Goal: Task Accomplishment & Management: Manage account settings

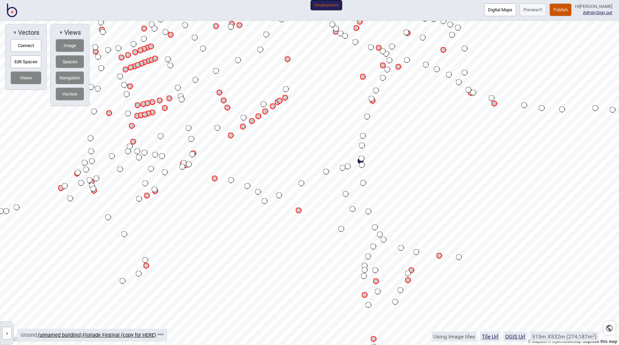
click at [554, 10] on button "Publish" at bounding box center [560, 9] width 22 height 13
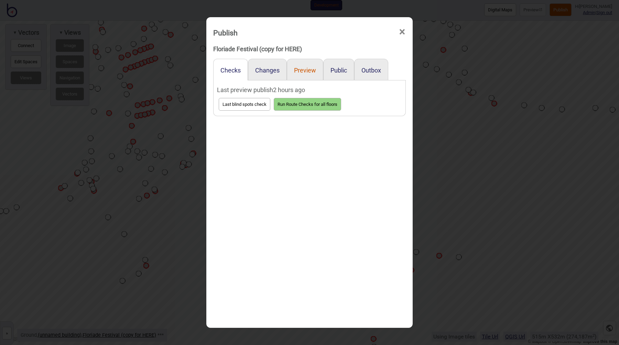
click at [299, 69] on button "Preview" at bounding box center [305, 70] width 22 height 7
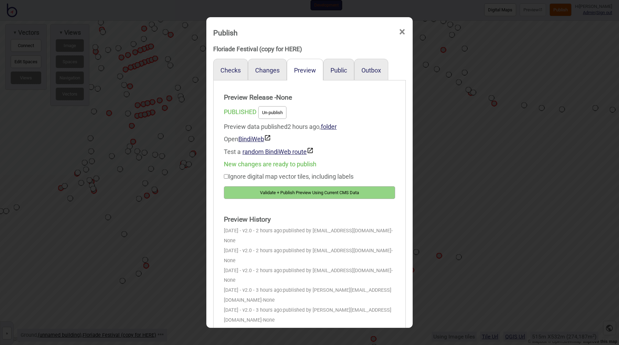
click at [303, 187] on button "Validate + Publish Preview Using Current CMS Data" at bounding box center [309, 192] width 171 height 13
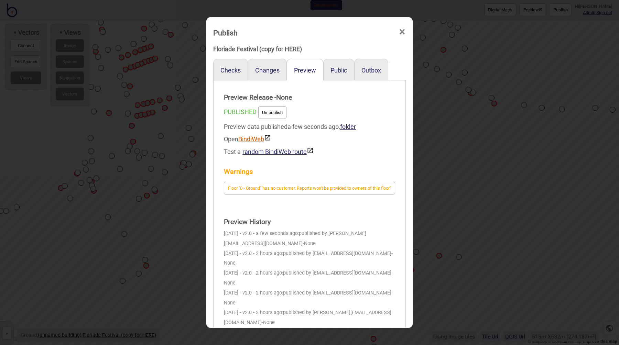
click at [257, 137] on link "BindiWeb" at bounding box center [254, 138] width 33 height 7
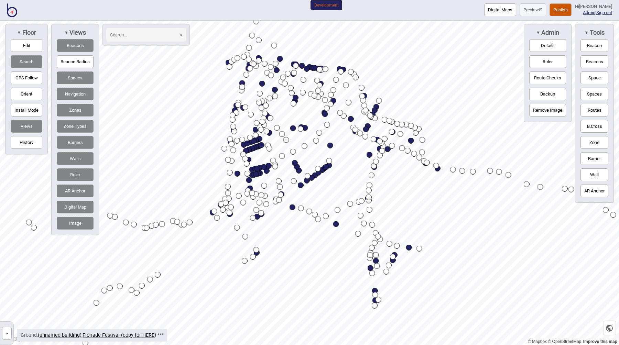
click at [556, 8] on button "Publish" at bounding box center [560, 9] width 22 height 13
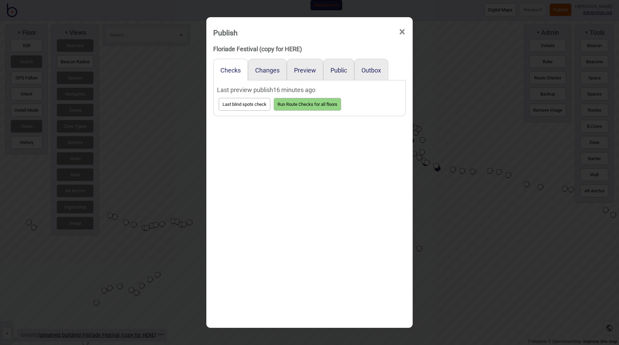
click at [337, 74] on div "Public" at bounding box center [338, 70] width 31 height 22
click at [298, 70] on button "Preview" at bounding box center [305, 70] width 22 height 7
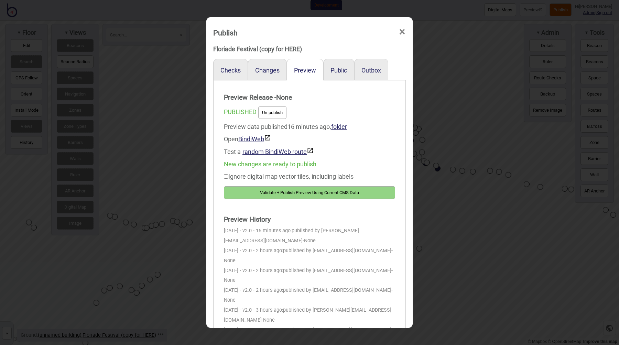
click at [295, 195] on button "Validate + Publish Preview Using Current CMS Data" at bounding box center [309, 192] width 171 height 13
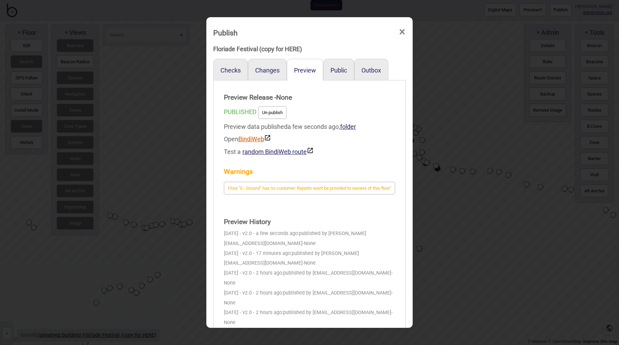
click at [262, 139] on link "BindiWeb" at bounding box center [254, 138] width 33 height 7
click at [458, 113] on div "Publish × Floriade Festival (copy for HERE) Checks Changes Preview Public Outbo…" at bounding box center [309, 172] width 619 height 345
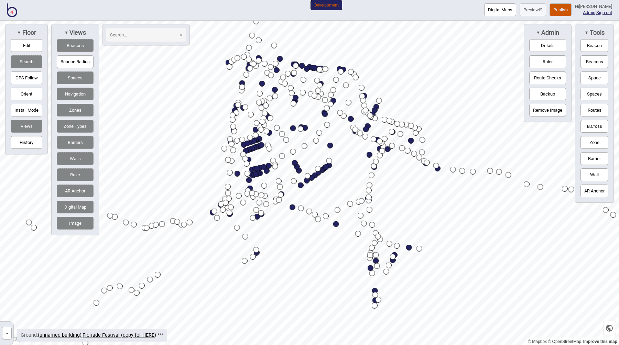
click at [556, 9] on button "Publish" at bounding box center [560, 9] width 22 height 13
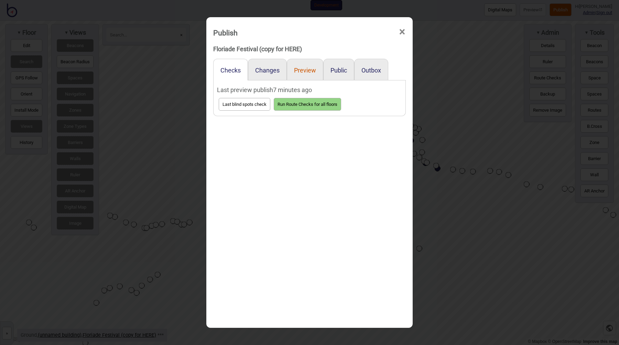
click at [309, 69] on button "Preview" at bounding box center [305, 70] width 22 height 7
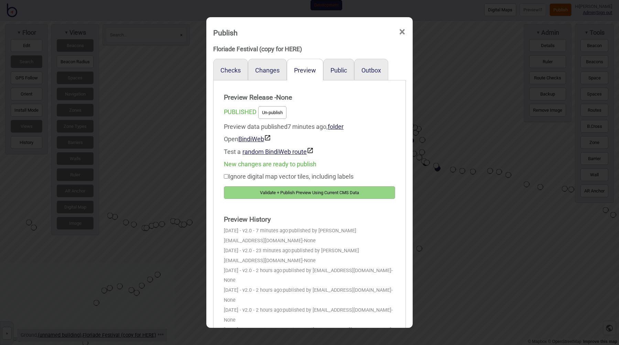
click at [466, 109] on div "Publish × Floriade Festival (copy for HERE) Checks Changes Preview Public Outbo…" at bounding box center [309, 172] width 619 height 345
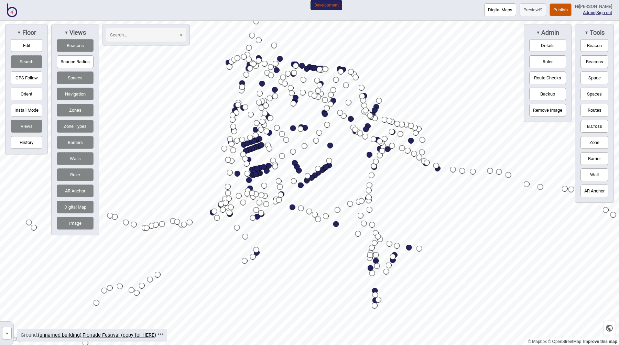
click at [559, 8] on button "Publish" at bounding box center [560, 9] width 22 height 13
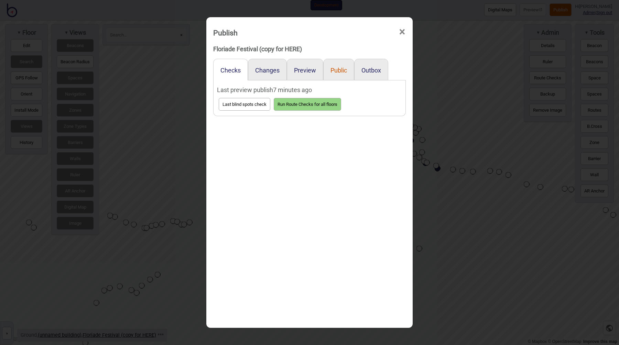
click at [330, 69] on button "Public" at bounding box center [338, 70] width 16 height 7
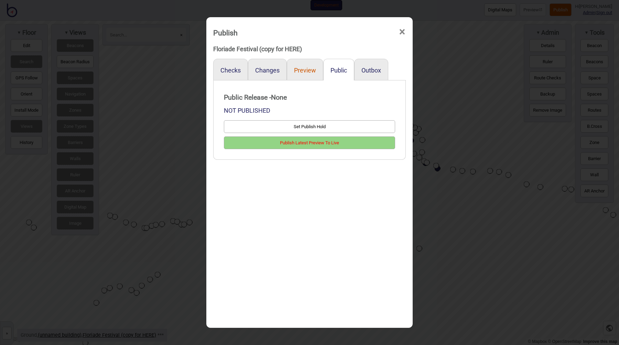
click at [303, 67] on button "Preview" at bounding box center [305, 70] width 22 height 7
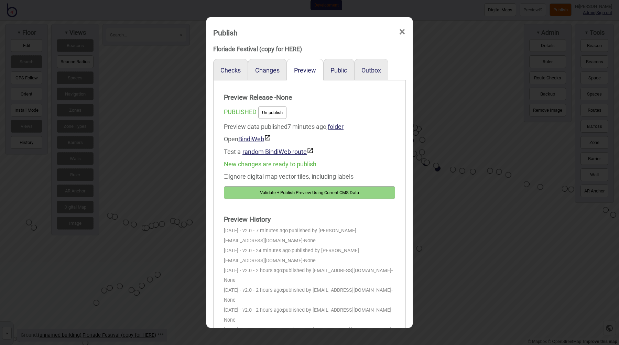
click at [313, 190] on button "Validate + Publish Preview Using Current CMS Data" at bounding box center [309, 192] width 171 height 13
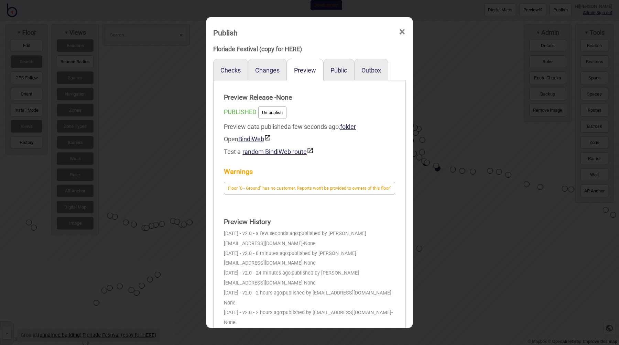
click at [335, 160] on div "Warnings Floor "0 - Ground" has no customer. Reports won't be provided to owner…" at bounding box center [309, 180] width 171 height 44
click at [336, 158] on div "Test a random BindiWeb route" at bounding box center [309, 151] width 171 height 13
click at [342, 162] on div "Warnings Floor "0 - Ground" has no customer. Reports won't be provided to owner…" at bounding box center [309, 180] width 171 height 44
click at [346, 165] on strong "Warnings" at bounding box center [309, 172] width 171 height 14
click at [278, 237] on div "09/04/2025 - v2.0 - a few seconds ago: published by keith@bindimaps.com - None" at bounding box center [309, 239] width 171 height 20
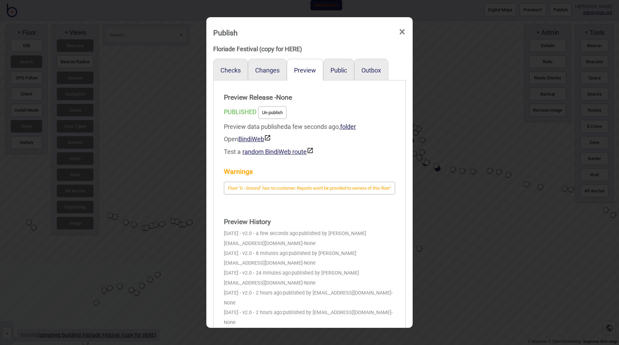
click at [309, 248] on div "09/04/2025 - v2.0 - a few seconds ago: published by keith@bindimaps.com - None" at bounding box center [309, 239] width 171 height 20
click at [308, 249] on div "09/04/2025 - v2.0 - a few seconds ago: published by keith@bindimaps.com - None" at bounding box center [309, 239] width 171 height 20
click at [309, 249] on div "09/04/2025 - v2.0 - a few seconds ago: published by keith@bindimaps.com - None" at bounding box center [309, 239] width 171 height 20
click at [310, 225] on strong "Preview History" at bounding box center [309, 222] width 171 height 14
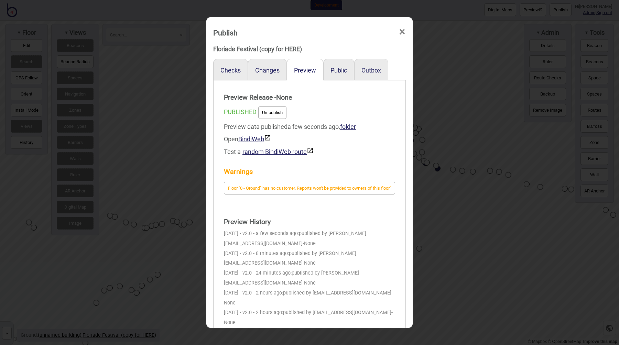
click at [321, 169] on strong "Warnings" at bounding box center [309, 172] width 171 height 14
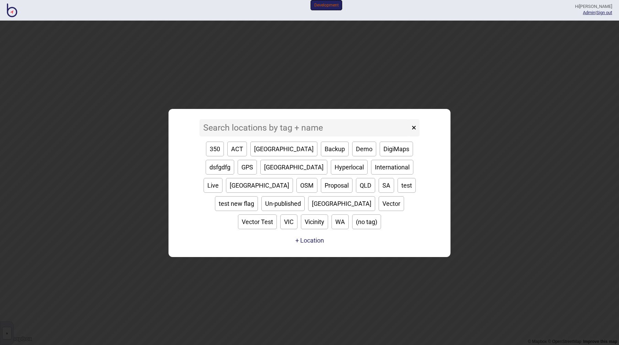
click at [311, 133] on input at bounding box center [304, 127] width 210 height 17
click at [259, 136] on input at bounding box center [304, 127] width 210 height 17
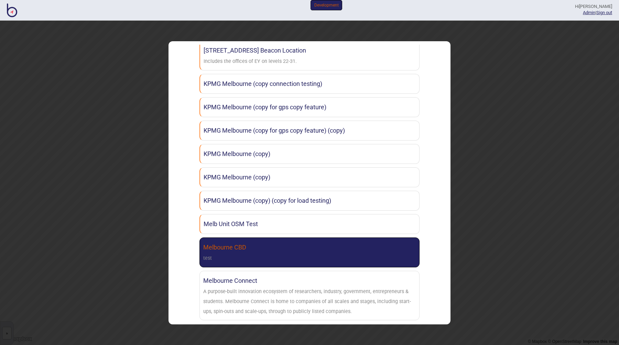
scroll to position [34, 0]
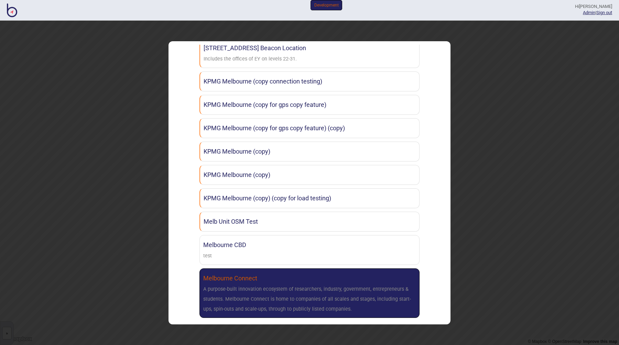
type input "melb"
click at [276, 277] on link "Melbourne Connect A purpose-built innovation ecosystem of researchers, industry…" at bounding box center [309, 292] width 220 height 49
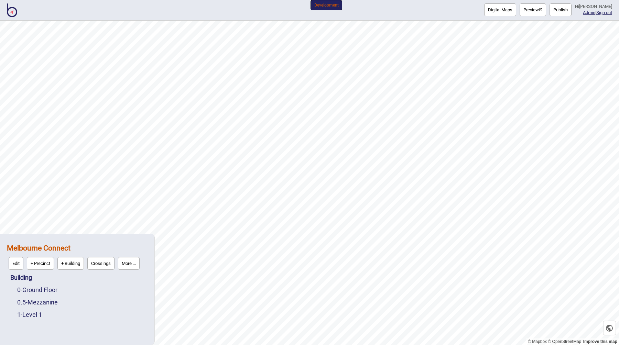
click at [560, 9] on button "Publish" at bounding box center [560, 9] width 22 height 13
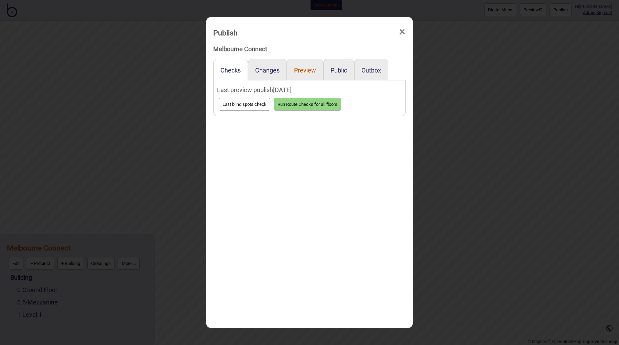
click at [305, 70] on button "Preview" at bounding box center [305, 70] width 22 height 7
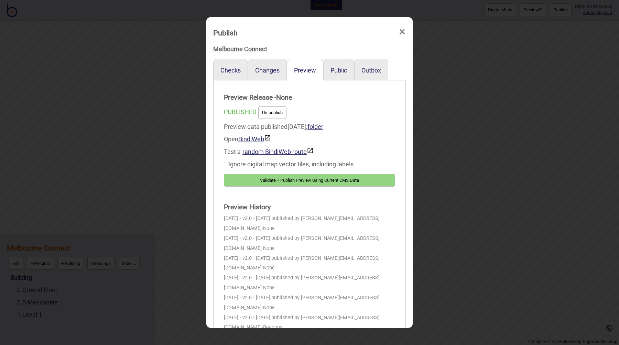
click at [293, 179] on button "Validate + Publish Preview Using Current CMS Data" at bounding box center [309, 180] width 171 height 13
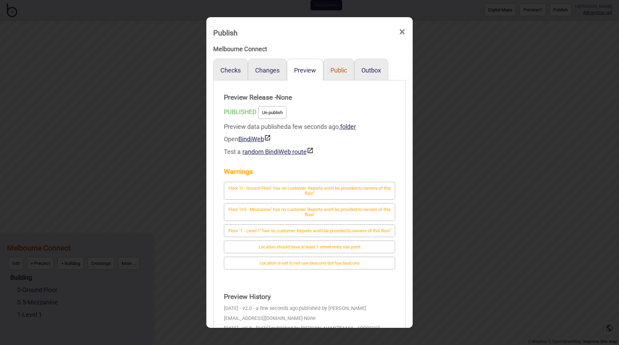
click at [336, 71] on button "Public" at bounding box center [338, 70] width 16 height 7
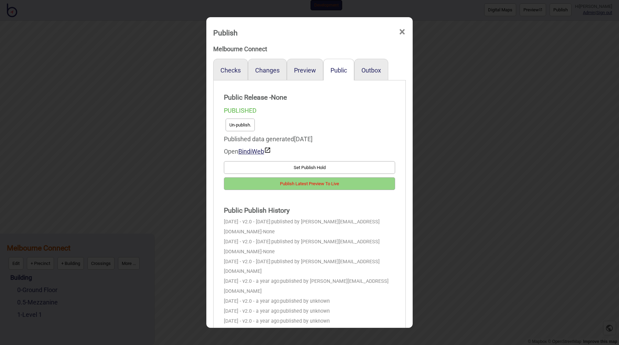
click at [289, 184] on button "Publish Latest Preview To Live" at bounding box center [309, 183] width 171 height 13
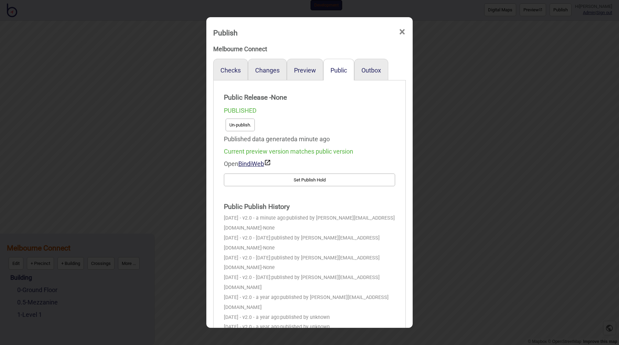
click at [324, 249] on div "[DATE] - v2.0 - [DATE]: published by [PERSON_NAME][EMAIL_ADDRESS][DOMAIN_NAME] …" at bounding box center [309, 243] width 171 height 20
drag, startPoint x: 274, startPoint y: 51, endPoint x: 206, endPoint y: 49, distance: 67.7
click at [206, 49] on div "Publish × Melbourne Connect Checks Changes Preview Public Outbox Public Release…" at bounding box center [309, 172] width 619 height 345
